Goal: Task Accomplishment & Management: Complete application form

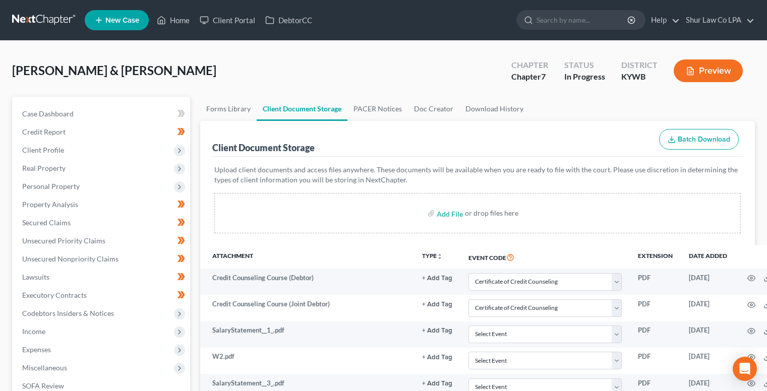
select select "7"
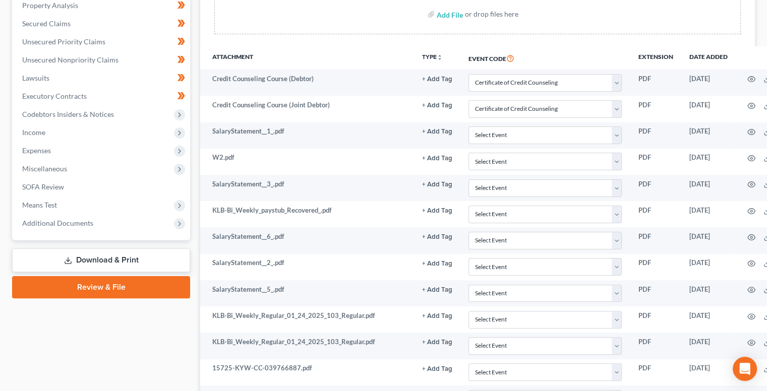
scroll to position [199, 0]
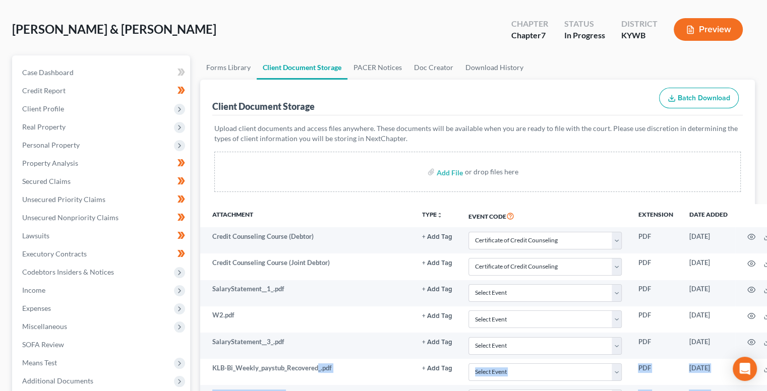
scroll to position [0, 0]
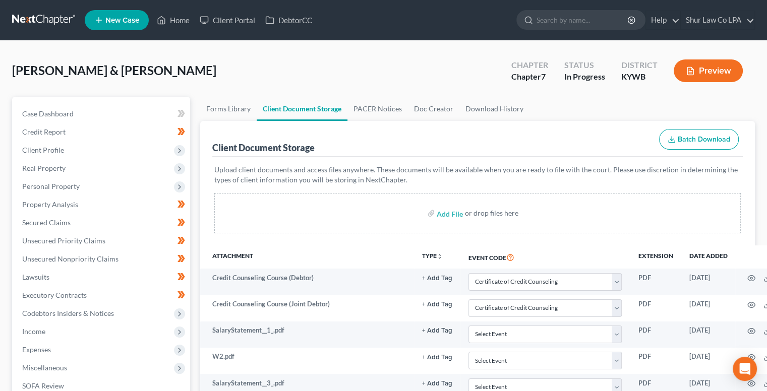
click at [453, 143] on div "Client Document Storage Batch Download" at bounding box center [477, 139] width 531 height 36
click at [39, 4] on nav "Home New Case Client Portal DebtorCC Shur Law Co LPA shelbie@shurlaw.com My Acc…" at bounding box center [383, 20] width 767 height 40
click at [38, 12] on link at bounding box center [44, 20] width 65 height 18
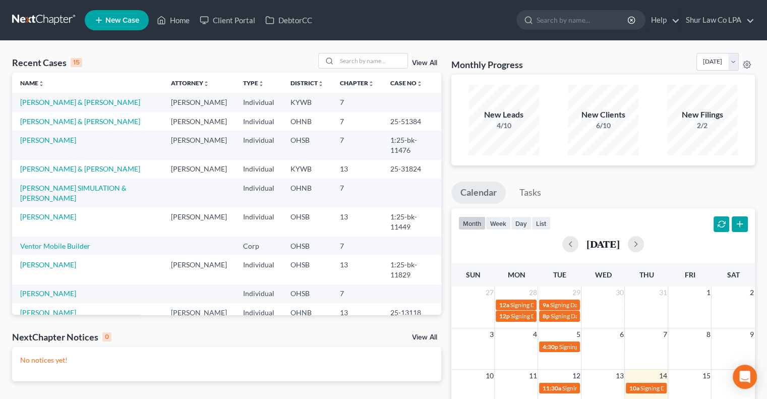
click at [424, 64] on link "View All" at bounding box center [424, 63] width 25 height 7
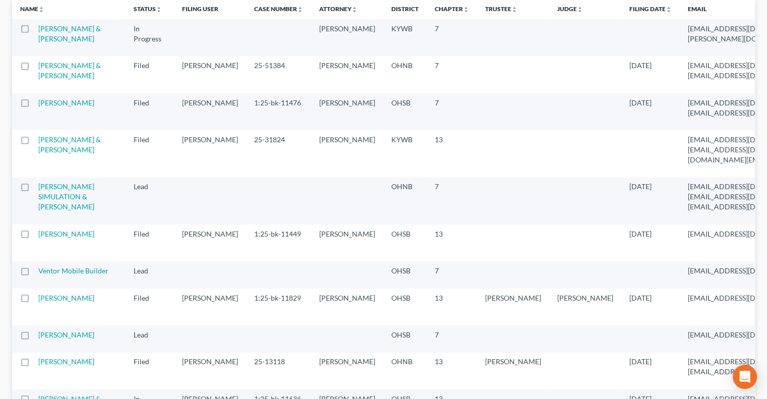
scroll to position [107, 0]
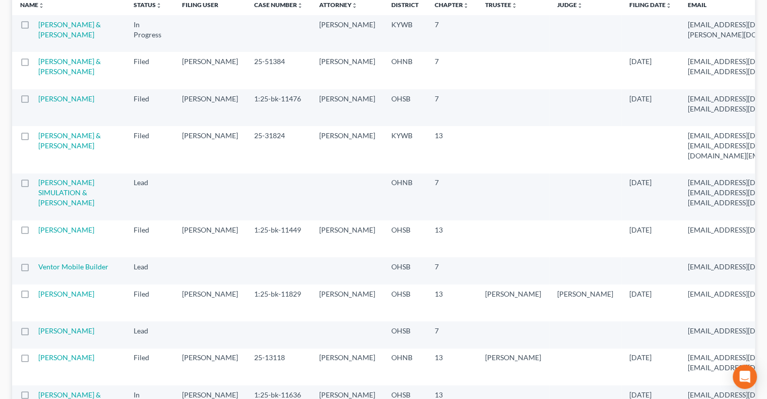
click at [34, 185] on label at bounding box center [34, 185] width 0 height 0
click at [38, 184] on input "checkbox" at bounding box center [41, 181] width 7 height 7
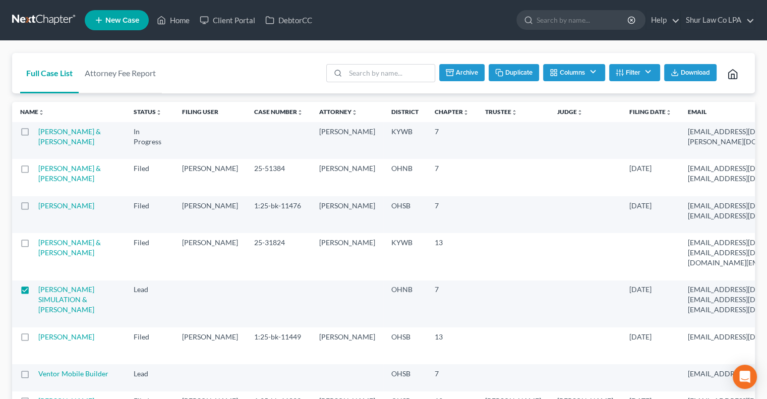
click at [461, 76] on button "Archive" at bounding box center [461, 72] width 45 height 17
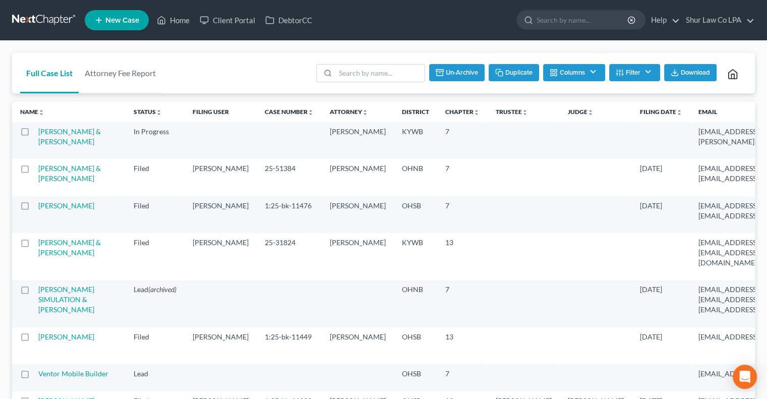
checkbox input "false"
click at [732, 76] on icon at bounding box center [732, 74] width 11 height 11
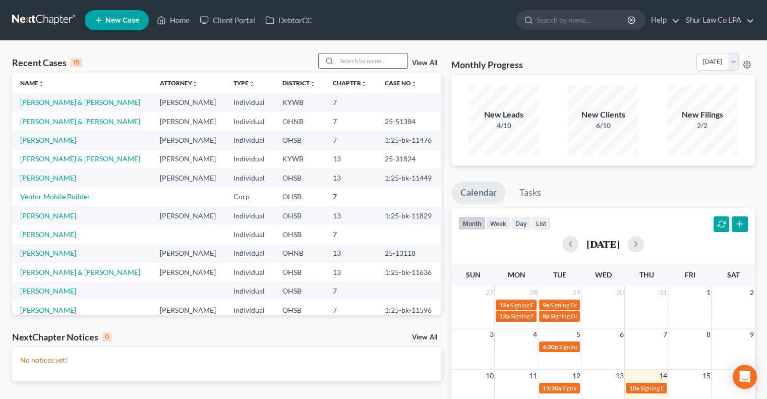
click at [372, 65] on input "search" at bounding box center [372, 60] width 71 height 15
type input "flowers"
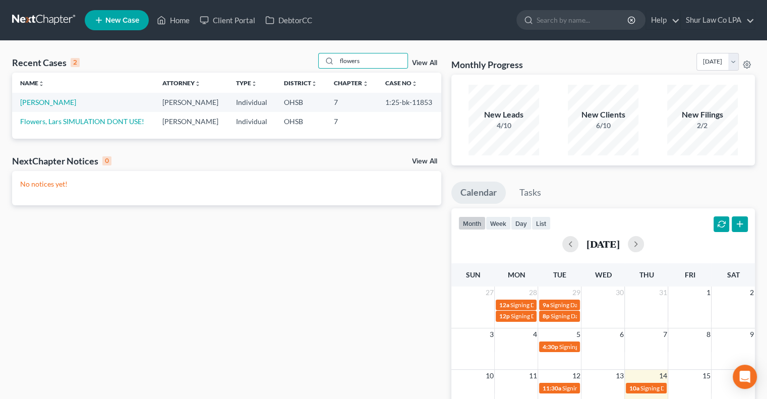
click at [431, 66] on link "View All" at bounding box center [424, 63] width 25 height 7
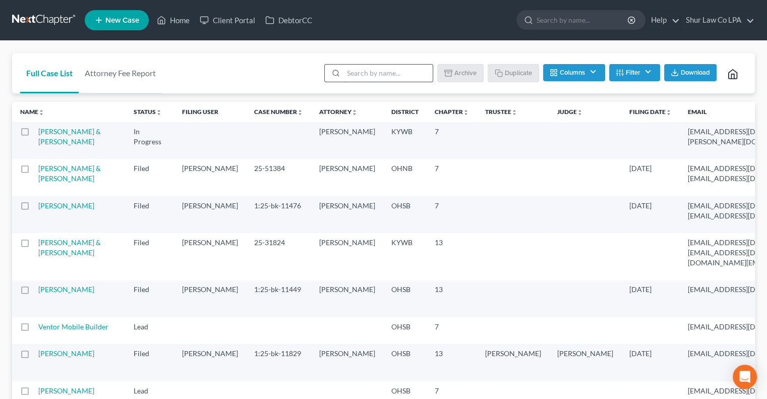
click at [358, 78] on input "search" at bounding box center [388, 73] width 89 height 17
type input "flowers"
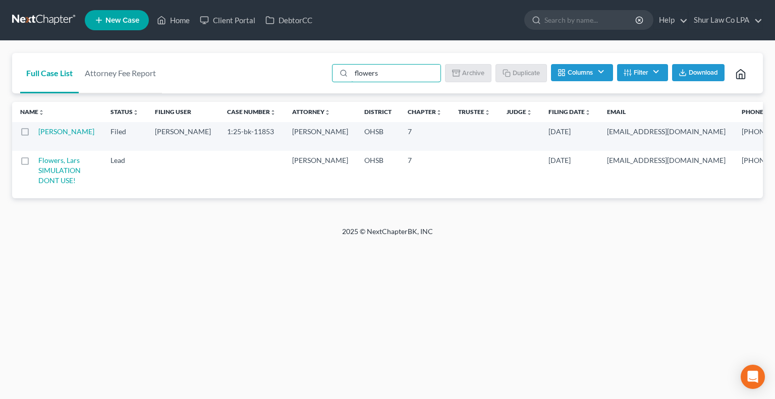
click at [34, 163] on label at bounding box center [34, 163] width 0 height 0
click at [38, 162] on input "checkbox" at bounding box center [41, 158] width 7 height 7
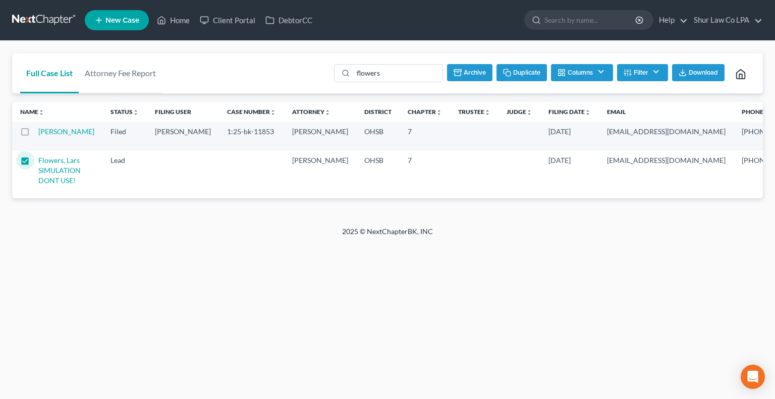
click at [467, 73] on button "Archive" at bounding box center [469, 72] width 45 height 17
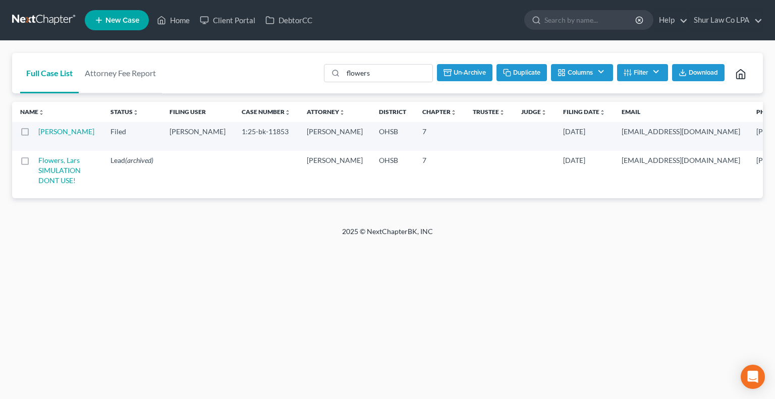
checkbox input "false"
click at [31, 17] on link at bounding box center [44, 20] width 65 height 18
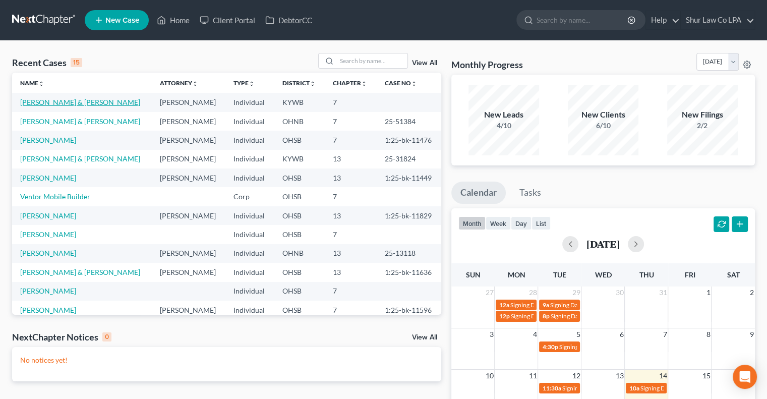
click at [40, 106] on link "[PERSON_NAME] & [PERSON_NAME]" at bounding box center [80, 102] width 120 height 9
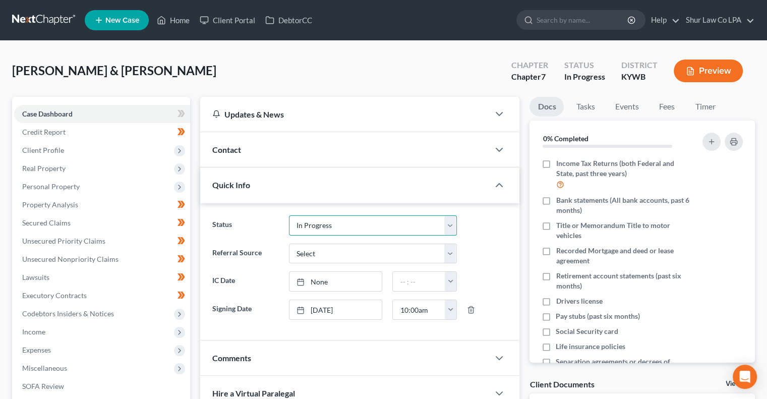
click at [320, 219] on select "Discharged Dismissed Filed In Progress Lead Lost Lead On Hold Ready to File Rea…" at bounding box center [373, 225] width 168 height 20
select select "7"
click at [289, 215] on select "Discharged Dismissed Filed In Progress Lead Lost Lead On Hold Ready to File Rea…" at bounding box center [373, 225] width 168 height 20
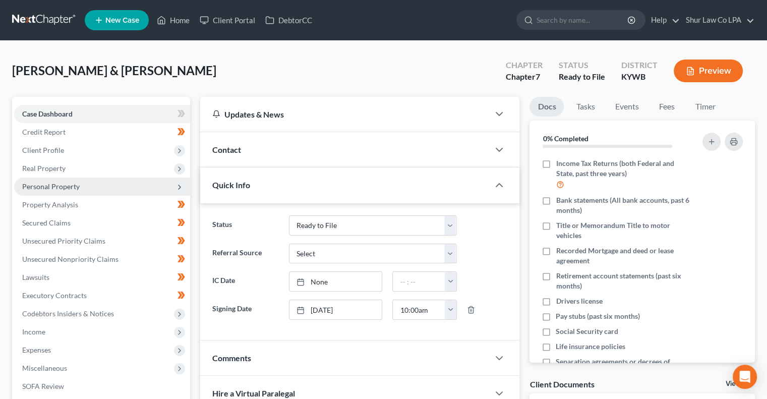
click at [64, 188] on span "Personal Property" at bounding box center [51, 186] width 58 height 9
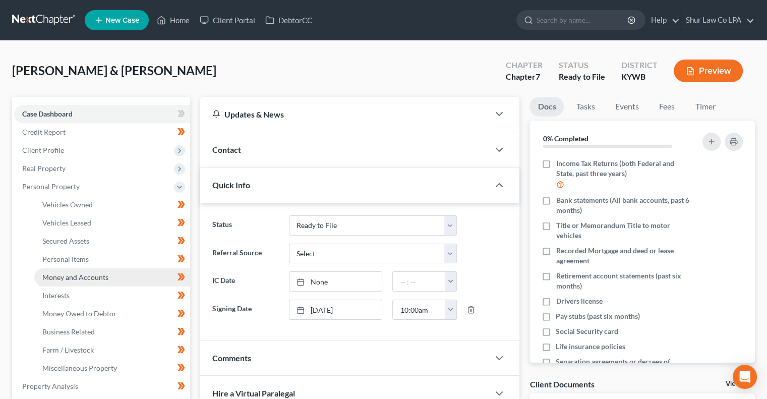
click at [99, 276] on span "Money and Accounts" at bounding box center [75, 277] width 66 height 9
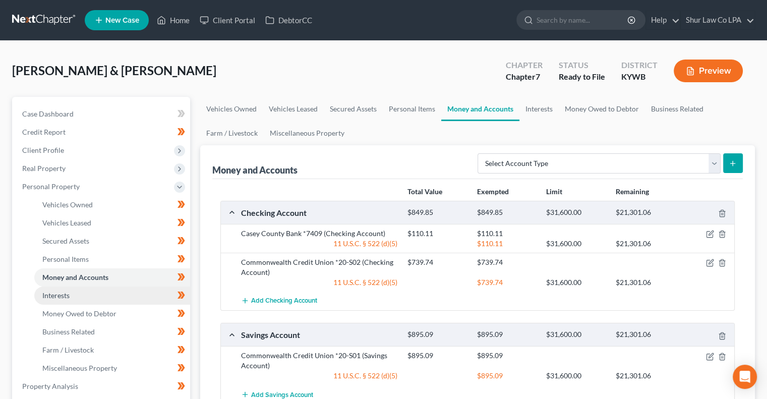
click at [95, 300] on link "Interests" at bounding box center [112, 296] width 156 height 18
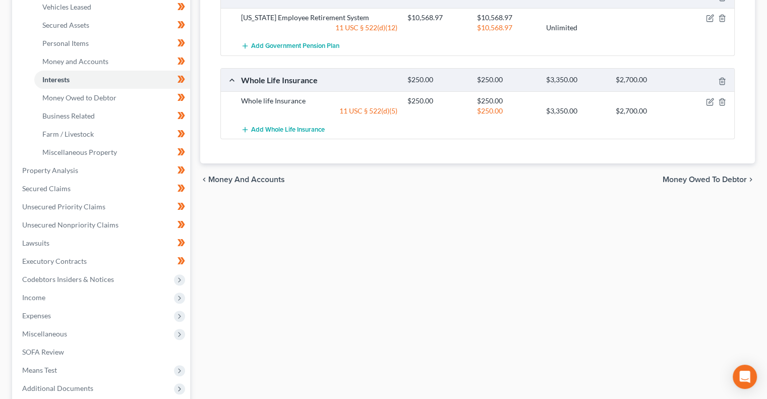
scroll to position [318, 0]
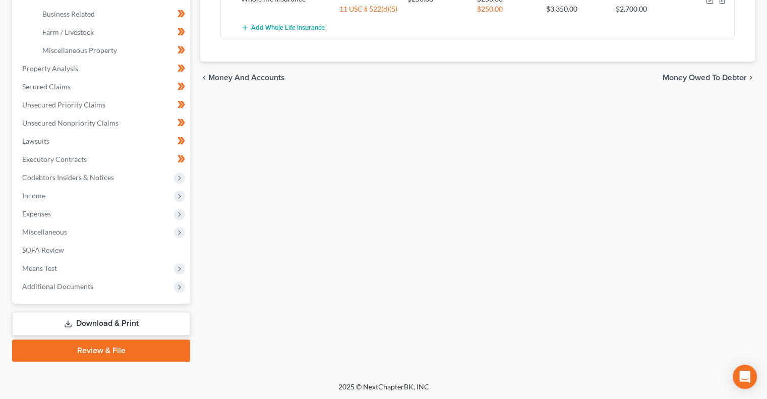
click at [137, 326] on link "Download & Print" at bounding box center [101, 324] width 178 height 24
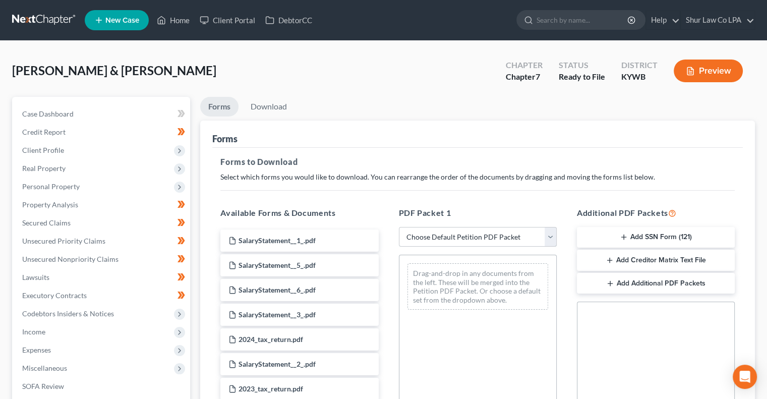
click at [436, 235] on select "Choose Default Petition PDF Packet Complete Bankruptcy Petition (all forms and …" at bounding box center [478, 237] width 158 height 20
select select "0"
click at [399, 227] on select "Choose Default Petition PDF Packet Complete Bankruptcy Petition (all forms and …" at bounding box center [478, 237] width 158 height 20
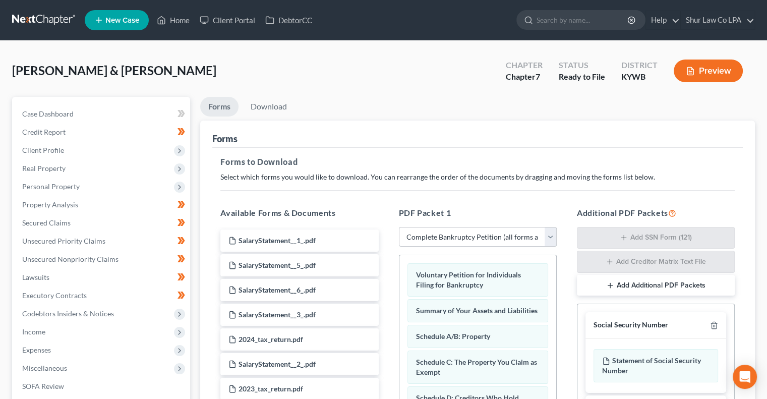
scroll to position [224, 0]
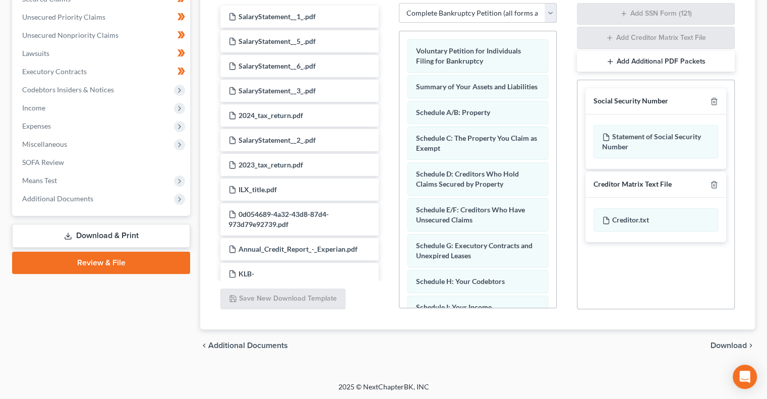
click at [525, 16] on select "Choose Default Petition PDF Packet Complete Bankruptcy Petition (all forms and …" at bounding box center [478, 13] width 158 height 20
click at [519, 11] on select "Choose Default Petition PDF Packet Complete Bankruptcy Petition (all forms and …" at bounding box center [478, 13] width 158 height 20
click at [712, 187] on icon "button" at bounding box center [714, 185] width 8 height 8
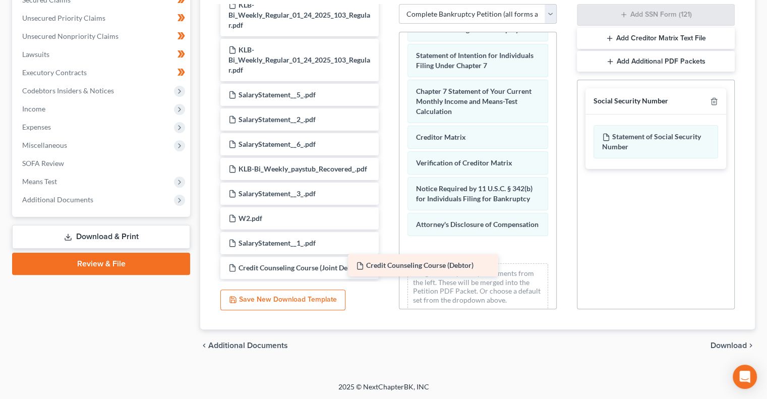
scroll to position [623, 0]
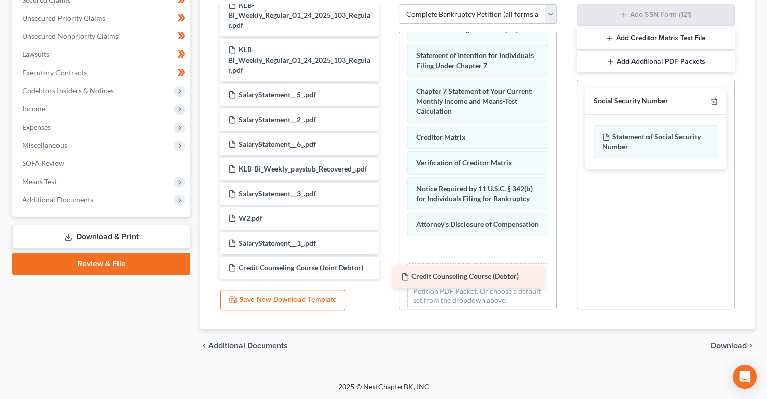
drag, startPoint x: 281, startPoint y: 266, endPoint x: 463, endPoint y: 270, distance: 181.1
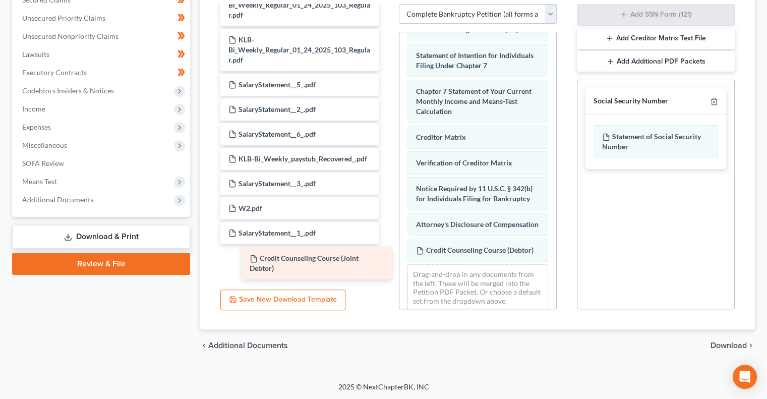
scroll to position [588, 0]
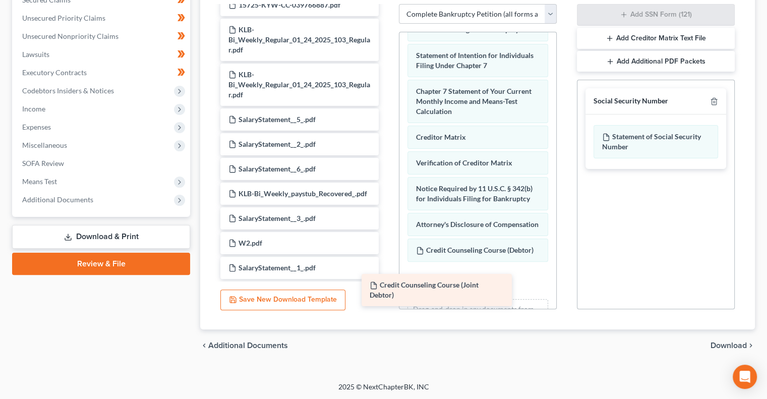
drag, startPoint x: 319, startPoint y: 268, endPoint x: 479, endPoint y: 294, distance: 162.0
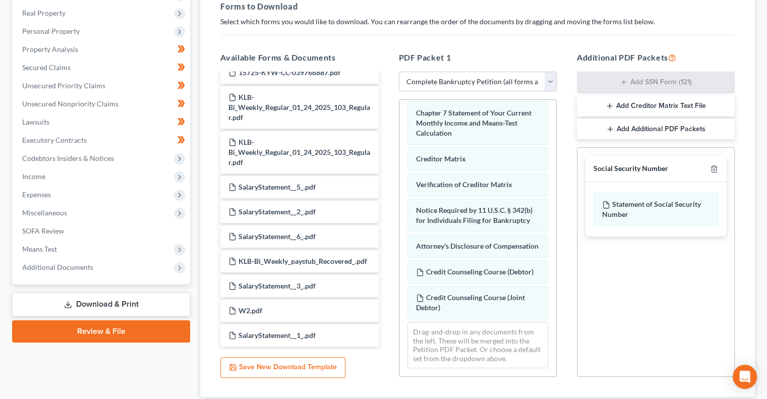
scroll to position [223, 0]
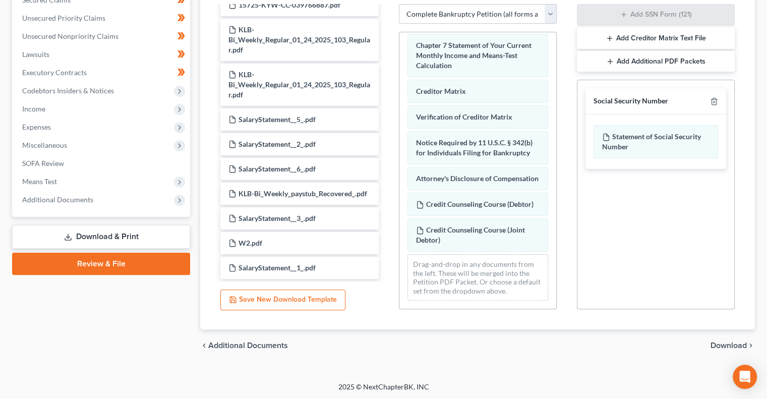
click at [726, 347] on span "Download" at bounding box center [729, 345] width 36 height 8
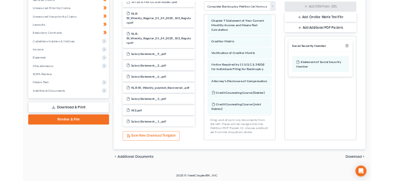
scroll to position [136, 0]
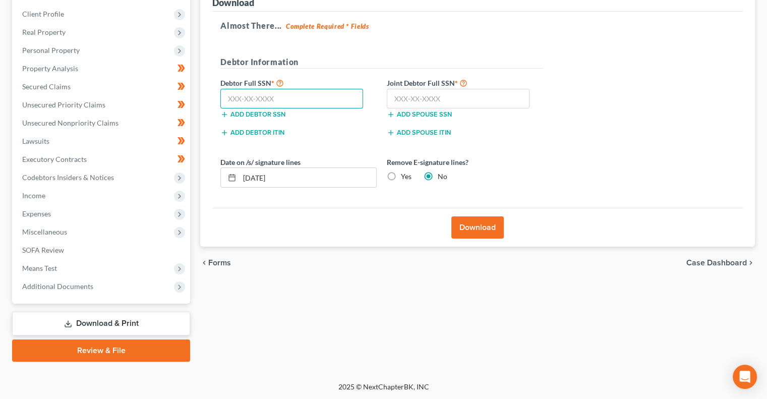
click at [261, 96] on input "text" at bounding box center [291, 99] width 143 height 20
click at [484, 335] on div "Forms Download Forms Forms to Download Select which forms you would like to dow…" at bounding box center [477, 161] width 565 height 401
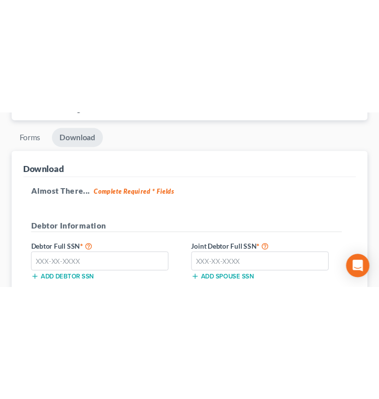
scroll to position [109, 0]
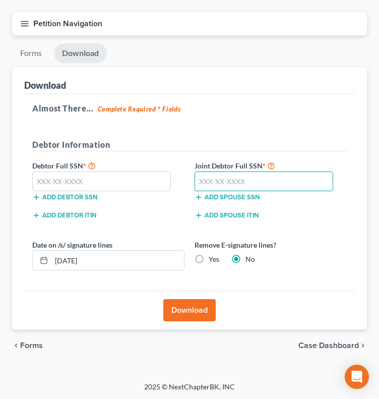
click at [236, 180] on input "text" at bounding box center [264, 182] width 139 height 20
type input "406-06-2794"
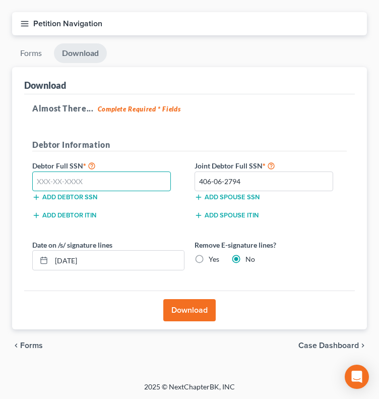
click at [98, 177] on input "text" at bounding box center [101, 182] width 139 height 20
click at [53, 181] on input "text" at bounding box center [101, 182] width 139 height 20
type input "407-33-8764"
click at [189, 307] on button "Download" at bounding box center [189, 310] width 52 height 22
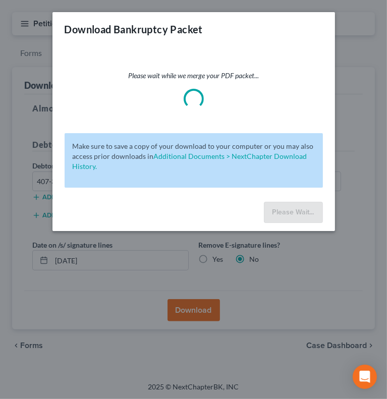
click at [236, 66] on div "Please wait while we merge your PDF packet... Make sure to save a copy of your …" at bounding box center [193, 121] width 282 height 151
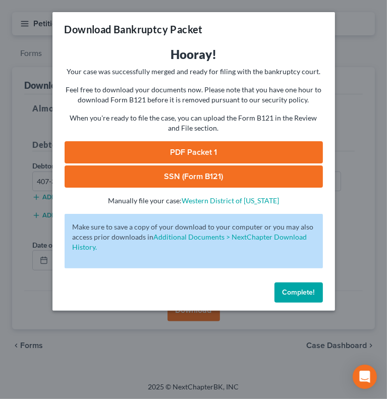
click at [228, 138] on div "Hooray! Your case was successfully merged and ready for filing with the bankrup…" at bounding box center [194, 125] width 258 height 159
click at [222, 149] on link "PDF Packet 1" at bounding box center [194, 152] width 258 height 22
click at [155, 174] on link "SSN (Form B121)" at bounding box center [194, 176] width 258 height 22
click at [284, 292] on span "Complete!" at bounding box center [298, 292] width 32 height 9
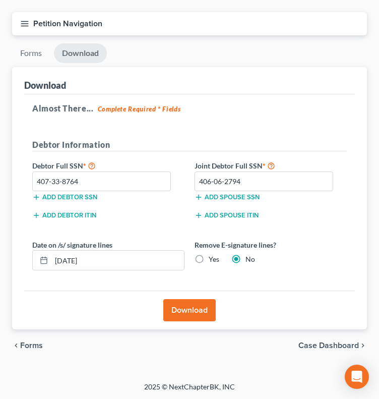
click at [26, 25] on icon "button" at bounding box center [24, 23] width 9 height 9
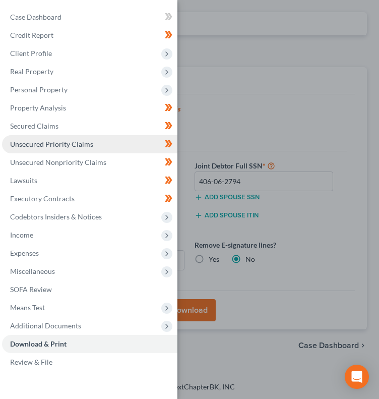
click at [58, 149] on link "Unsecured Priority Claims" at bounding box center [90, 144] width 176 height 18
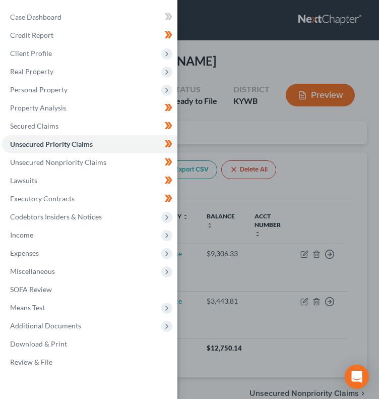
click at [345, 196] on div "Case Dashboard Payments Invoices Payments Payments Credit Report Client Profile" at bounding box center [189, 199] width 379 height 399
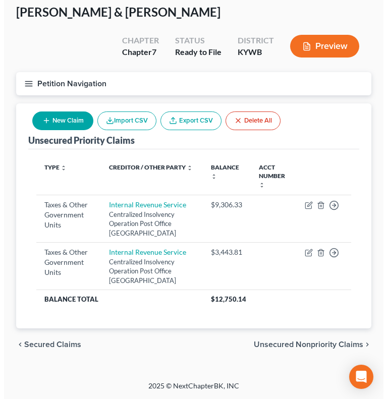
scroll to position [66, 0]
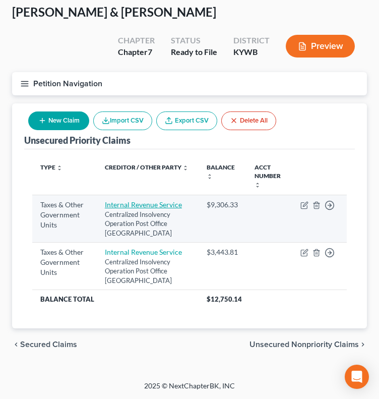
click at [137, 200] on link "Internal Revenue Service" at bounding box center [143, 204] width 77 height 9
select select "0"
select select "39"
select select "2"
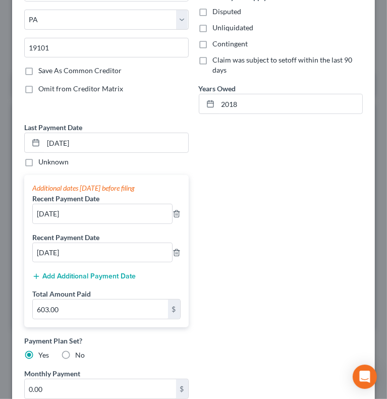
scroll to position [197, 0]
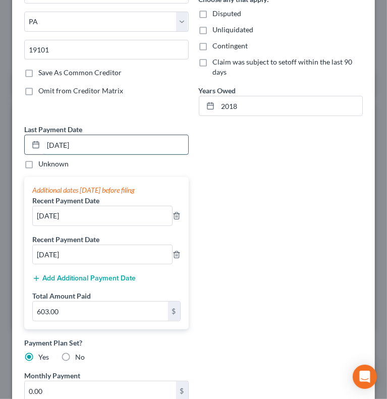
click at [70, 142] on input "07/08/2025" at bounding box center [115, 144] width 145 height 19
type input "08/08/2025"
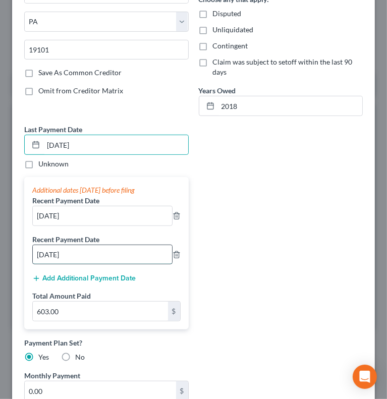
click at [76, 252] on input "05/08/2025" at bounding box center [102, 254] width 139 height 19
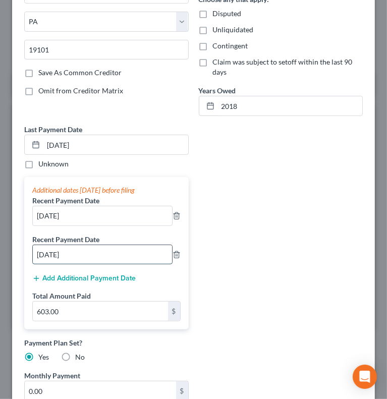
click at [76, 252] on input "05/08/2025" at bounding box center [102, 254] width 139 height 19
type input "07/08/2025"
click at [254, 227] on div "Type of Tax Obligation * Select Federal City State Franchise Tax Board Other Ow…" at bounding box center [193, 149] width 349 height 598
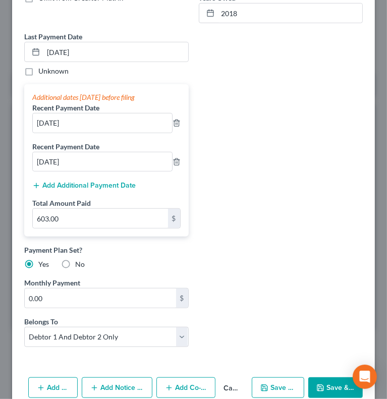
scroll to position [336, 0]
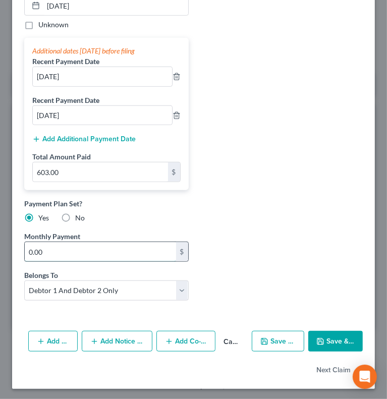
click at [139, 250] on input "0.00" at bounding box center [100, 251] width 151 height 19
type input "201.00"
click at [256, 247] on div "Type of Tax Obligation * Select Federal City State Franchise Tax Board Other Ow…" at bounding box center [193, 9] width 349 height 598
click at [331, 340] on button "Save & Close" at bounding box center [335, 341] width 54 height 21
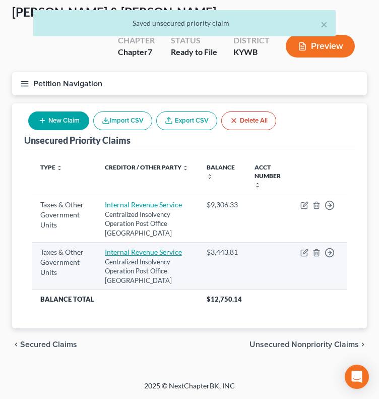
click at [153, 256] on link "Internal Revenue Service" at bounding box center [143, 252] width 77 height 9
select select "0"
select select "39"
select select "2"
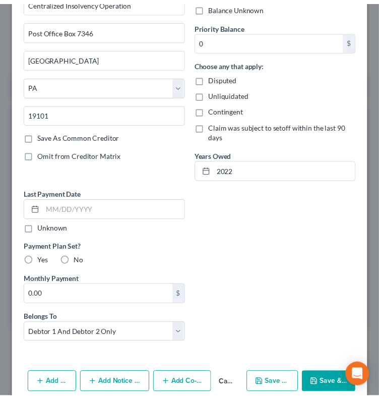
scroll to position [176, 0]
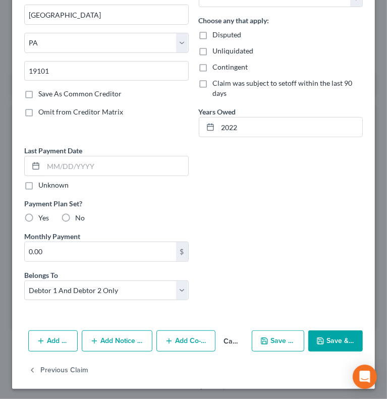
click at [330, 339] on button "Save & Close" at bounding box center [335, 340] width 54 height 21
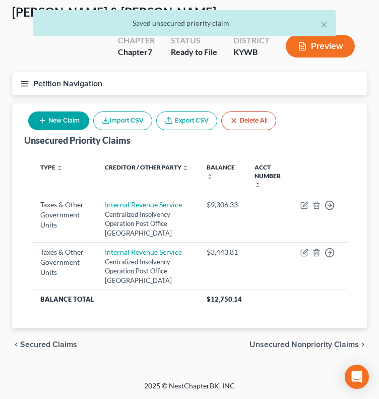
click at [29, 79] on icon "button" at bounding box center [24, 83] width 9 height 9
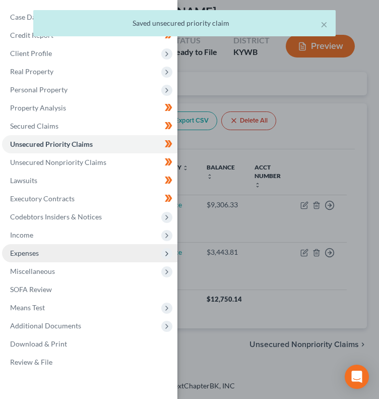
click at [49, 249] on span "Expenses" at bounding box center [90, 253] width 176 height 18
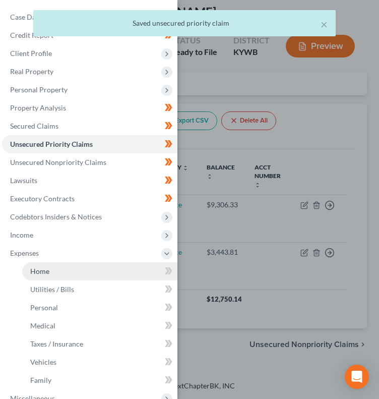
click at [51, 264] on link "Home" at bounding box center [99, 271] width 155 height 18
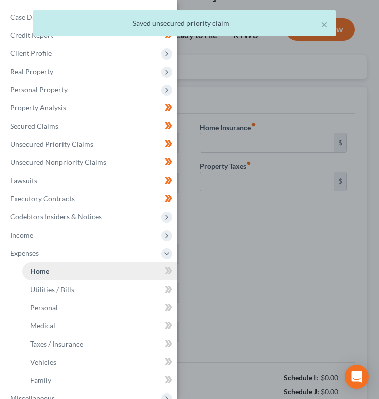
type input "1,127.00"
type input "0.00"
radio input "true"
type input "0.00"
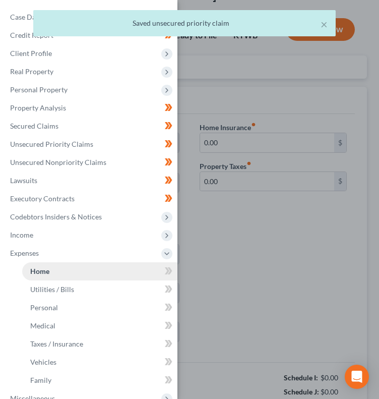
type input "0.00"
type input "150.00"
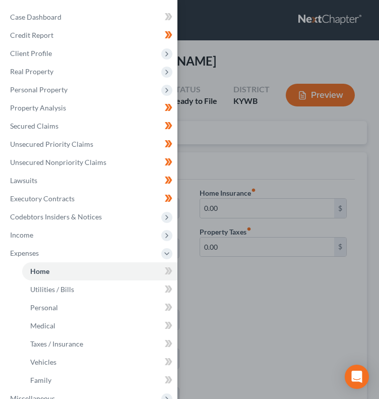
click at [274, 293] on div "Case Dashboard Payments Invoices Payments Payments Credit Report Client Profile" at bounding box center [189, 199] width 379 height 399
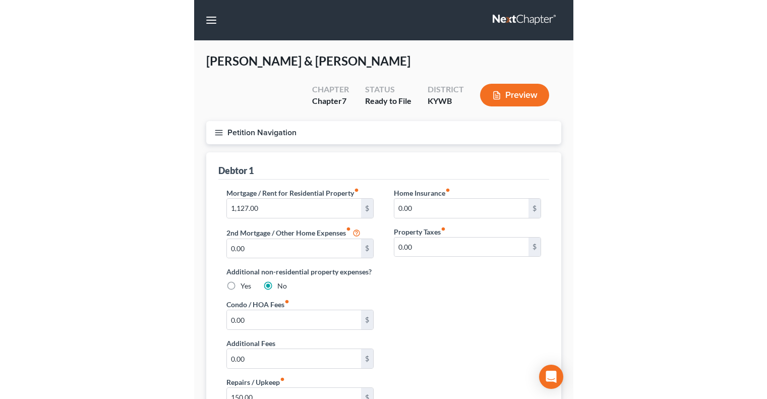
scroll to position [156, 0]
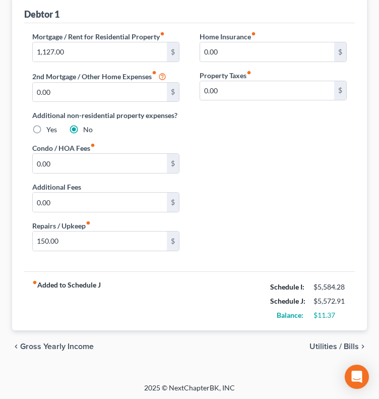
drag, startPoint x: 189, startPoint y: 191, endPoint x: 286, endPoint y: 245, distance: 111.1
click at [286, 245] on div "Mortgage / Rent for Residential Property fiber_manual_record 1,127.00 $ 2nd Mor…" at bounding box center [189, 145] width 335 height 228
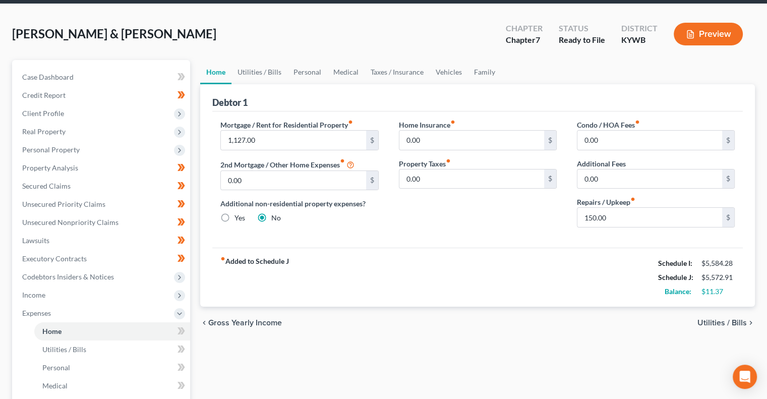
scroll to position [37, 0]
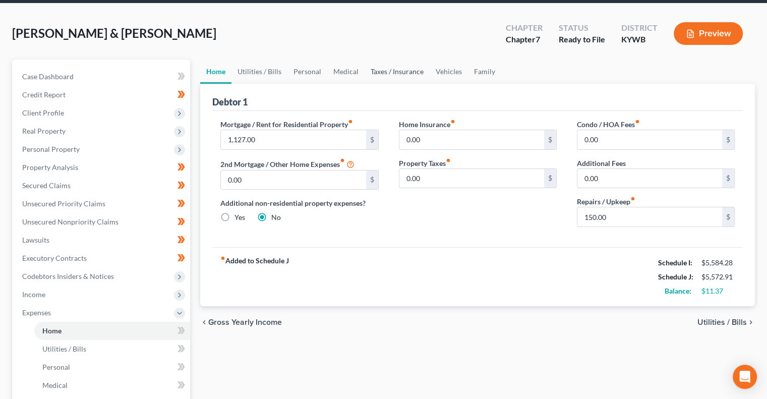
click at [395, 64] on link "Taxes / Insurance" at bounding box center [397, 72] width 65 height 24
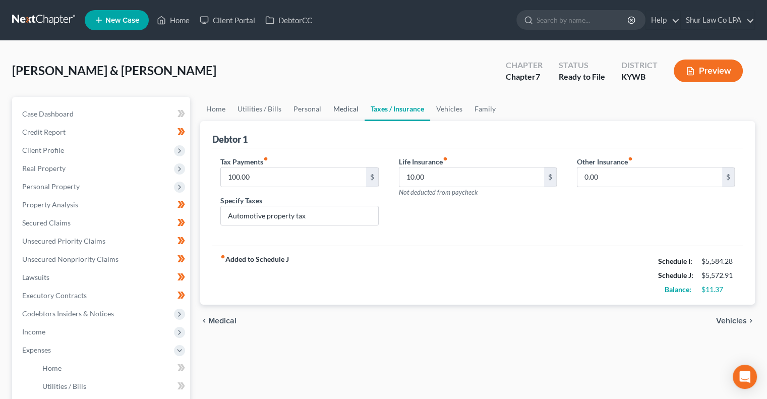
click at [350, 107] on link "Medical" at bounding box center [345, 109] width 37 height 24
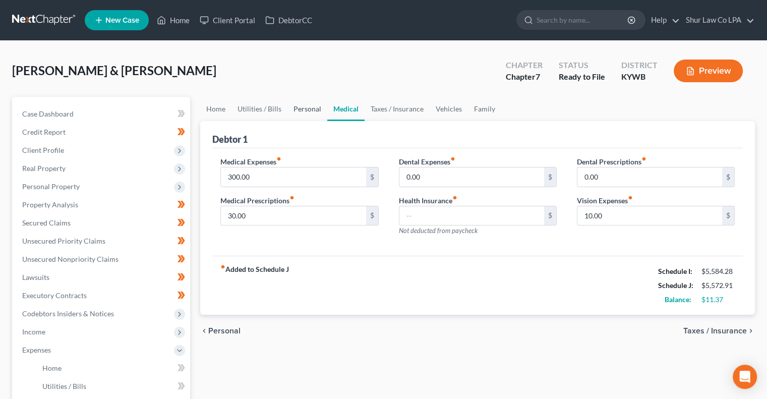
click at [306, 107] on link "Personal" at bounding box center [308, 109] width 40 height 24
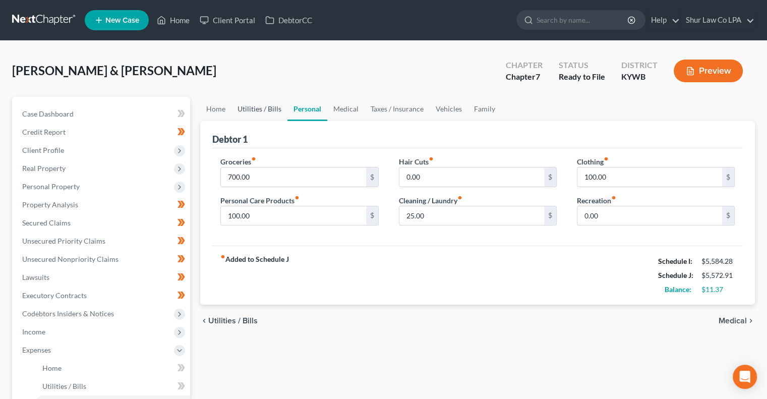
click at [259, 105] on link "Utilities / Bills" at bounding box center [260, 109] width 56 height 24
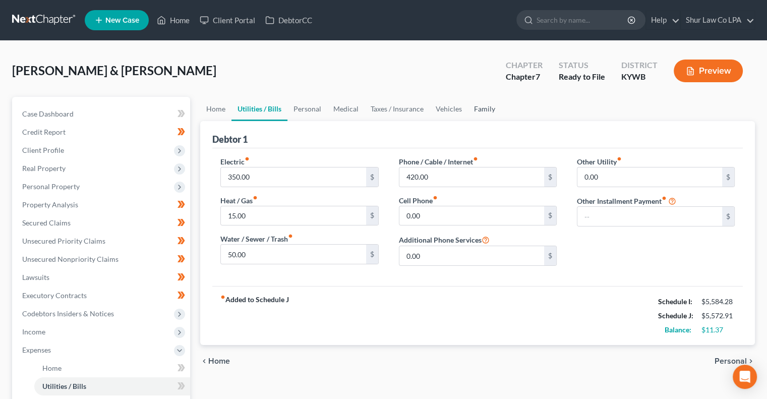
click at [483, 111] on link "Family" at bounding box center [484, 109] width 33 height 24
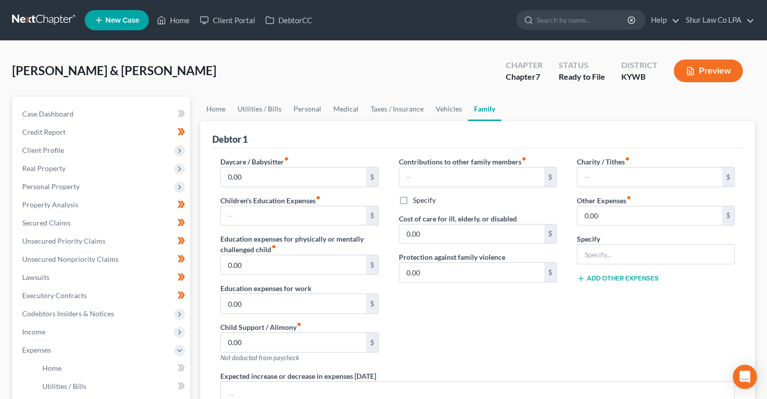
click at [553, 333] on div "Contributions to other family members fiber_manual_record $ Specify Cost of car…" at bounding box center [478, 263] width 178 height 214
